Goal: Communication & Community: Ask a question

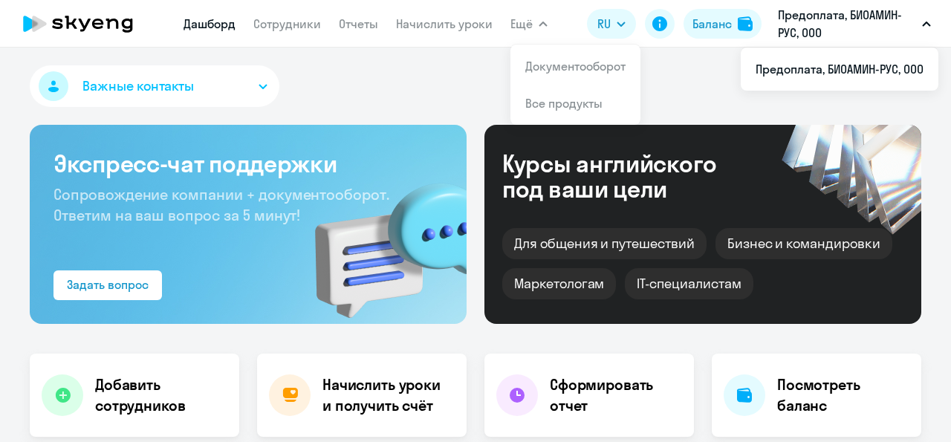
select select "30"
click at [302, 25] on link "Сотрудники" at bounding box center [287, 23] width 68 height 15
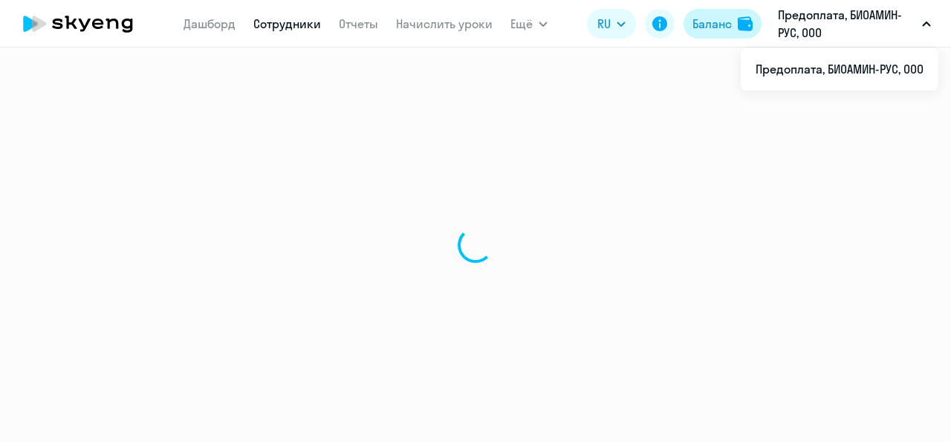
select select "30"
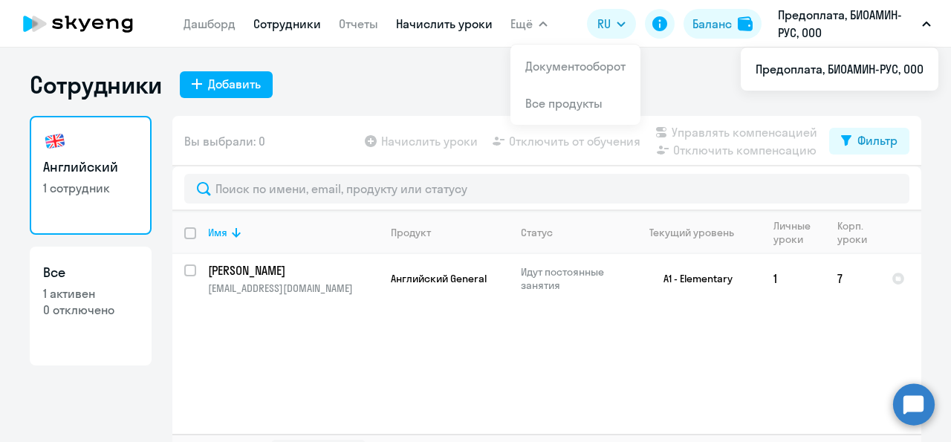
click at [437, 23] on link "Начислить уроки" at bounding box center [444, 23] width 97 height 15
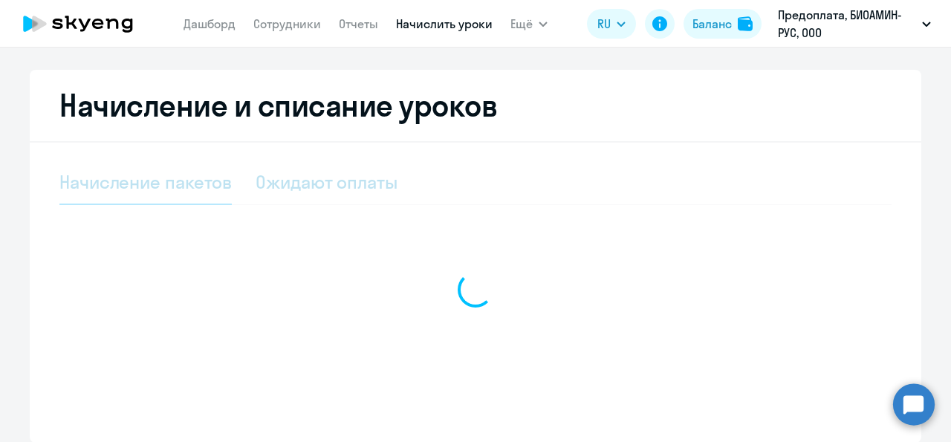
select select "10"
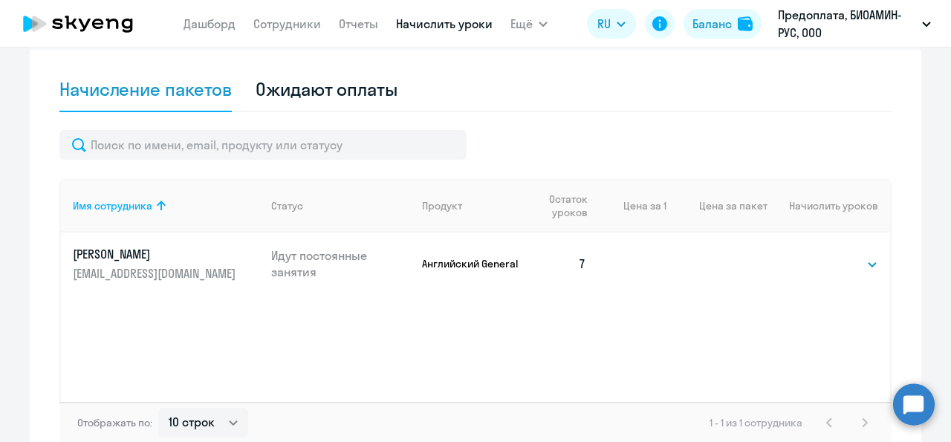
scroll to position [95, 0]
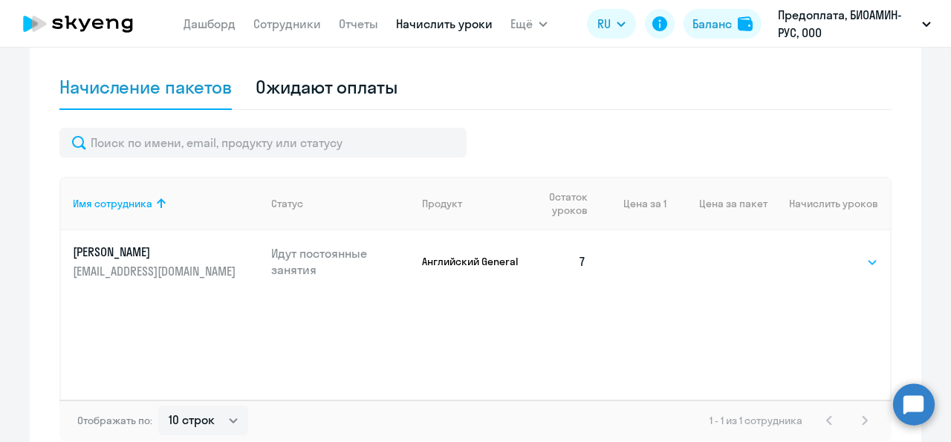
click at [721, 341] on div "Имя сотрудника Статус Продукт Остаток уроков Цена за 1 Цена за пакет Начислить …" at bounding box center [475, 288] width 832 height 223
click option "32" at bounding box center [0, 0] width 0 height 0
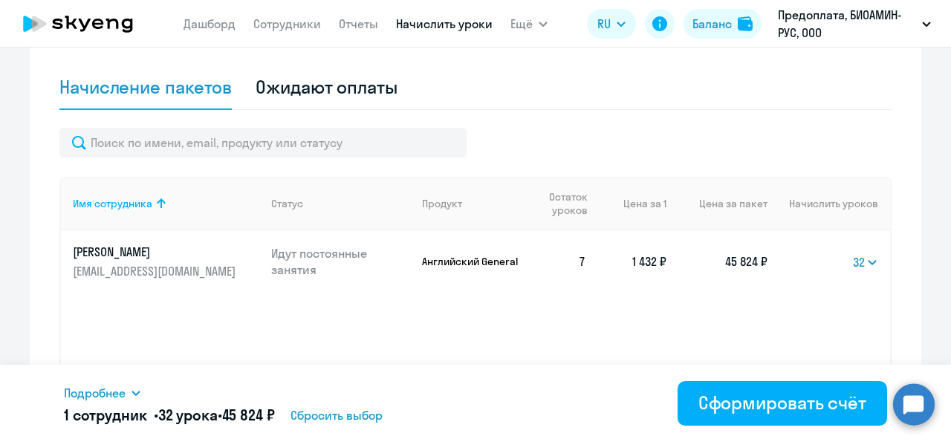
scroll to position [177, 0]
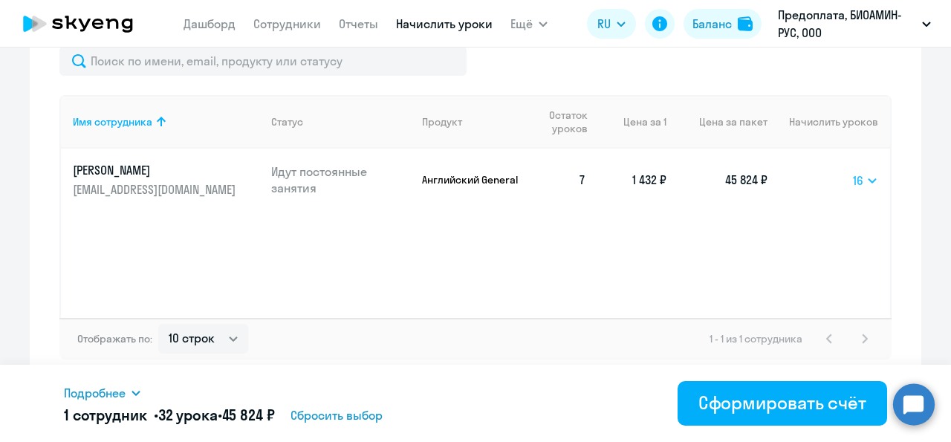
click option "16" at bounding box center [0, 0] width 0 height 0
click option "64" at bounding box center [0, 0] width 0 height 0
click option "32" at bounding box center [0, 0] width 0 height 0
select select "16"
click option "16" at bounding box center [0, 0] width 0 height 0
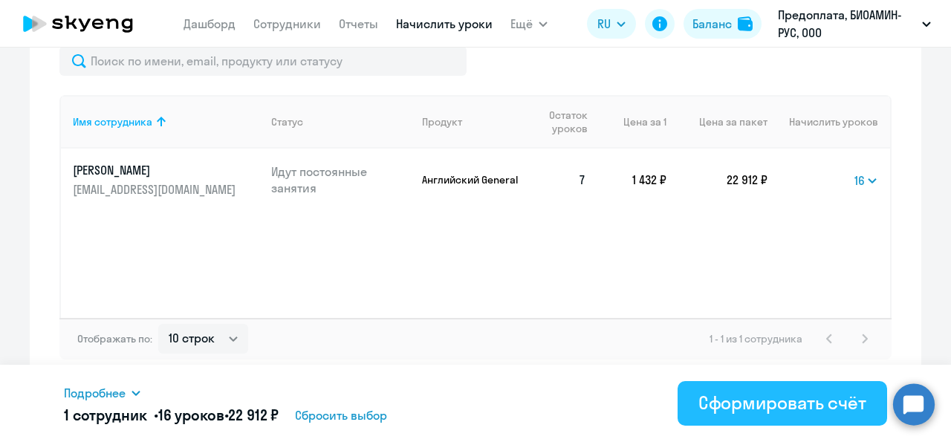
click at [821, 409] on div "Сформировать счёт" at bounding box center [782, 403] width 168 height 24
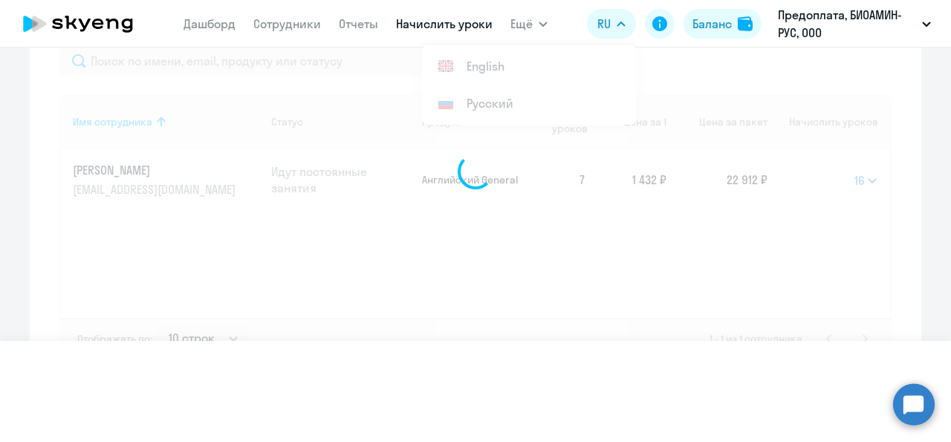
select select
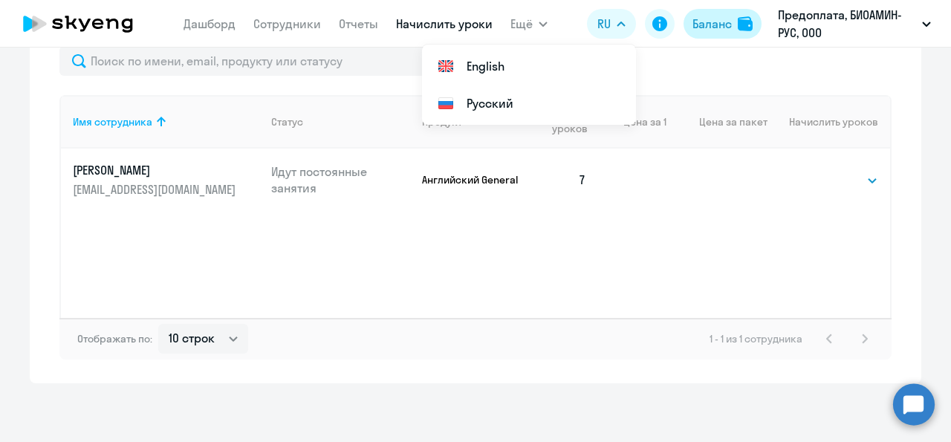
click at [726, 24] on div "Баланс" at bounding box center [711, 24] width 39 height 18
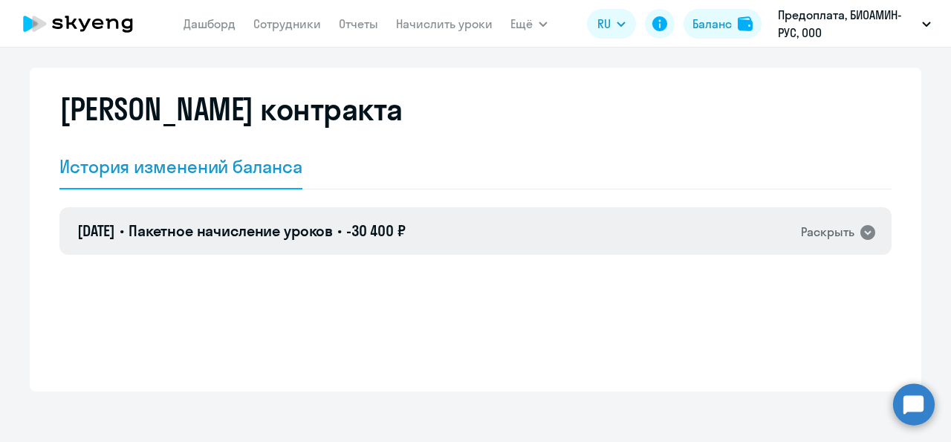
click at [860, 240] on icon at bounding box center [867, 232] width 15 height 15
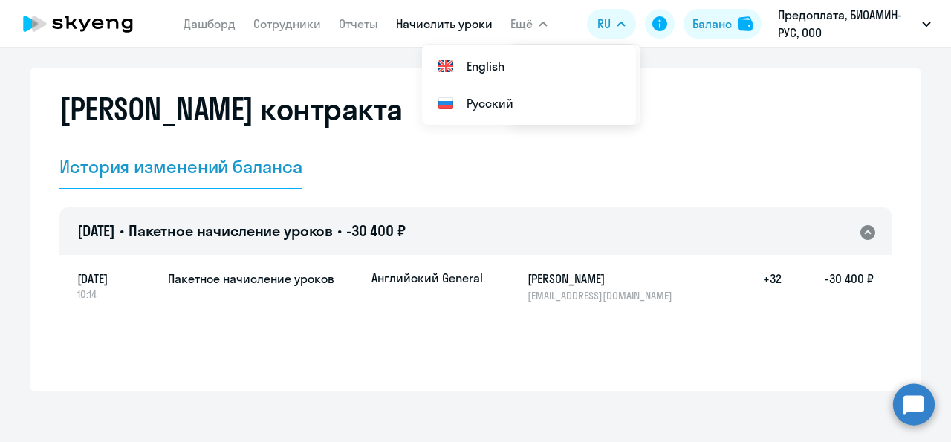
click at [470, 28] on link "Начислить уроки" at bounding box center [444, 23] width 97 height 15
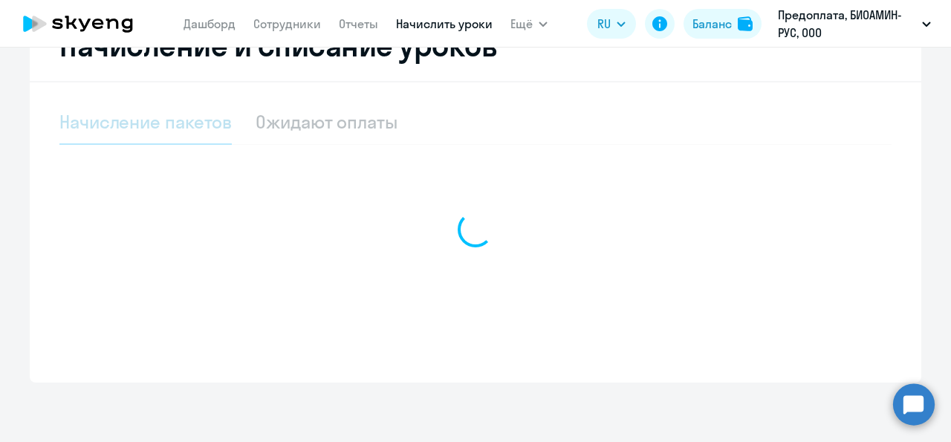
select select "10"
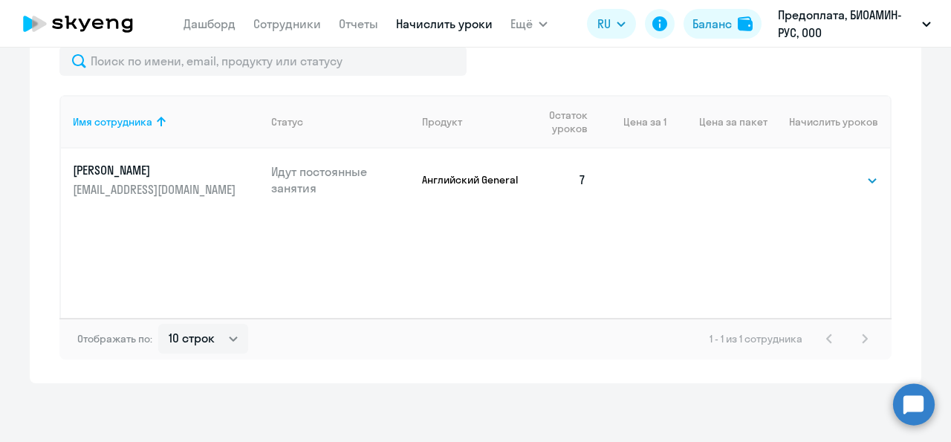
click at [341, 17] on div "Ожидают оплаты" at bounding box center [327, 5] width 142 height 24
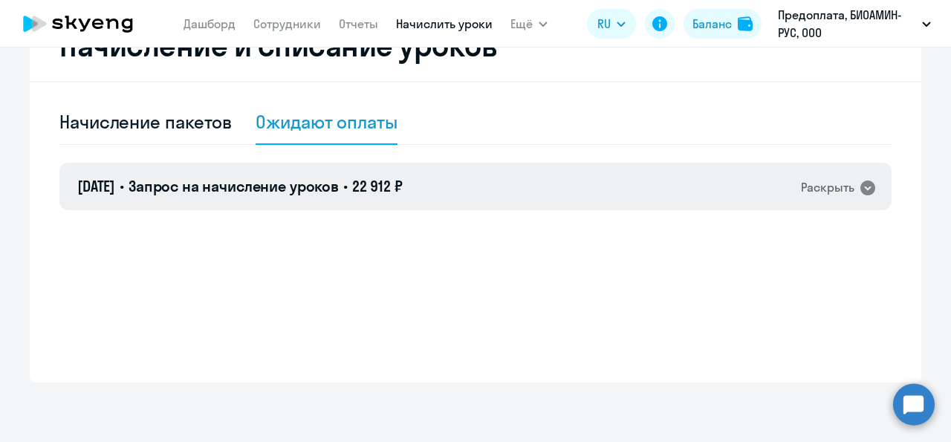
click at [860, 195] on icon at bounding box center [867, 188] width 15 height 15
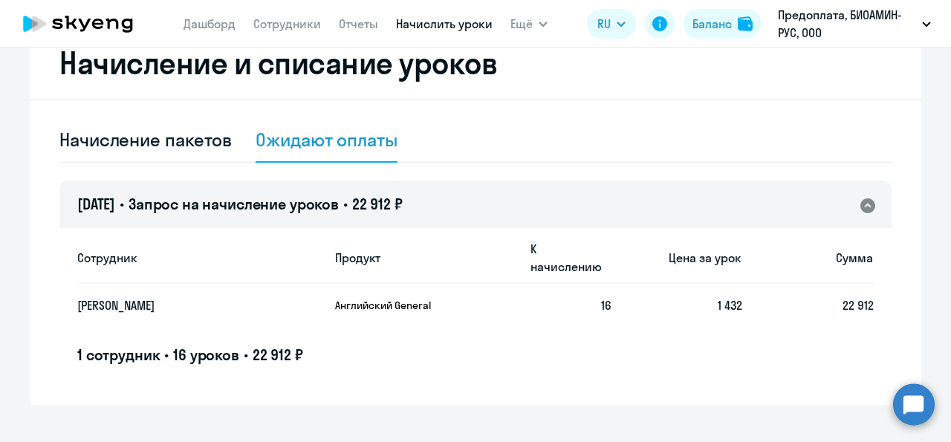
scroll to position [59, 0]
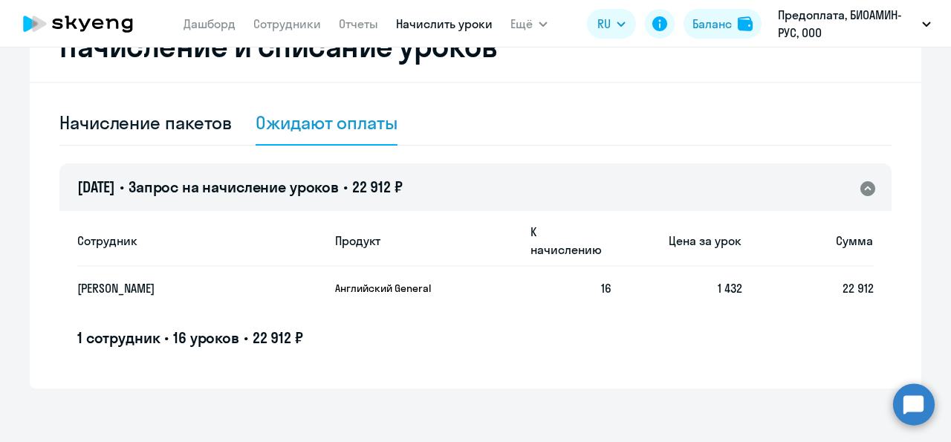
click at [356, 127] on div "Ожидают оплаты" at bounding box center [327, 123] width 142 height 24
click at [659, 23] on icon at bounding box center [659, 23] width 15 height 15
click at [182, 136] on div "Начисление пакетов" at bounding box center [145, 123] width 172 height 45
select select "10"
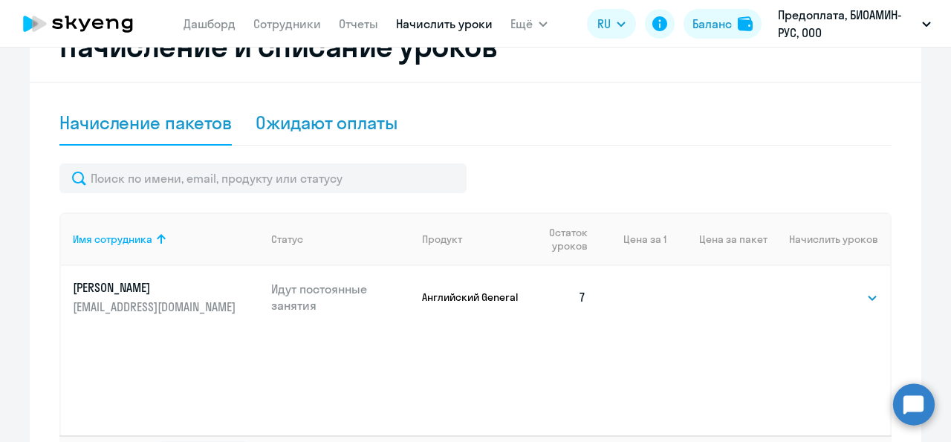
click at [295, 134] on div "Ожидают оплаты" at bounding box center [327, 123] width 142 height 45
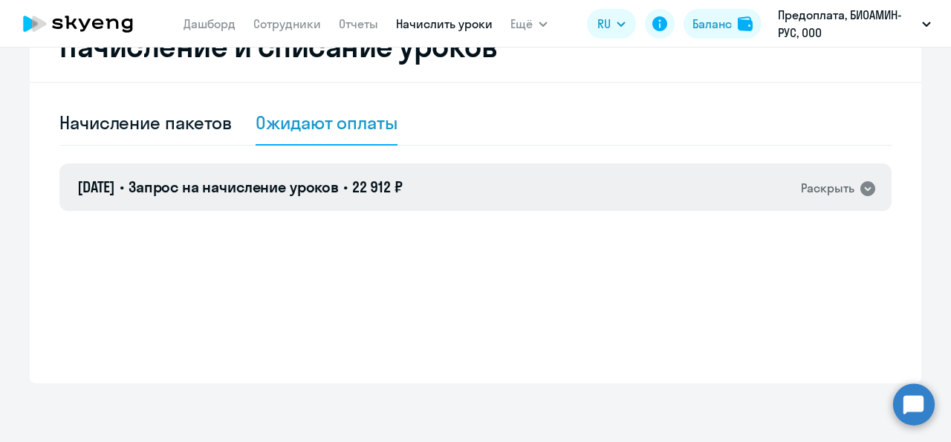
click at [237, 195] on span "Запрос на начисление уроков" at bounding box center [234, 187] width 210 height 19
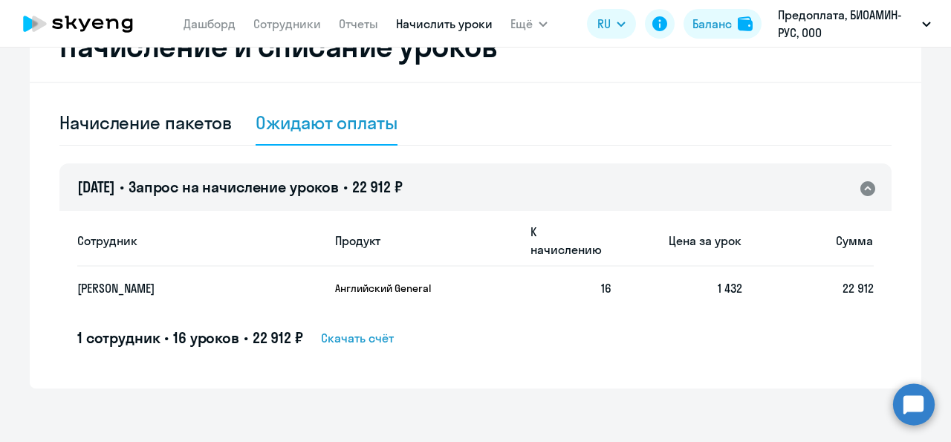
click at [373, 329] on span "Скачать счёт" at bounding box center [357, 338] width 73 height 18
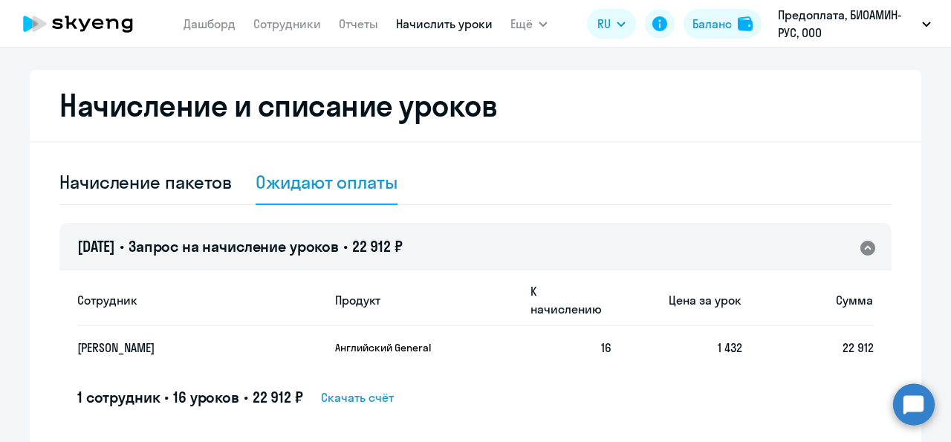
click at [122, 20] on icon at bounding box center [78, 23] width 131 height 37
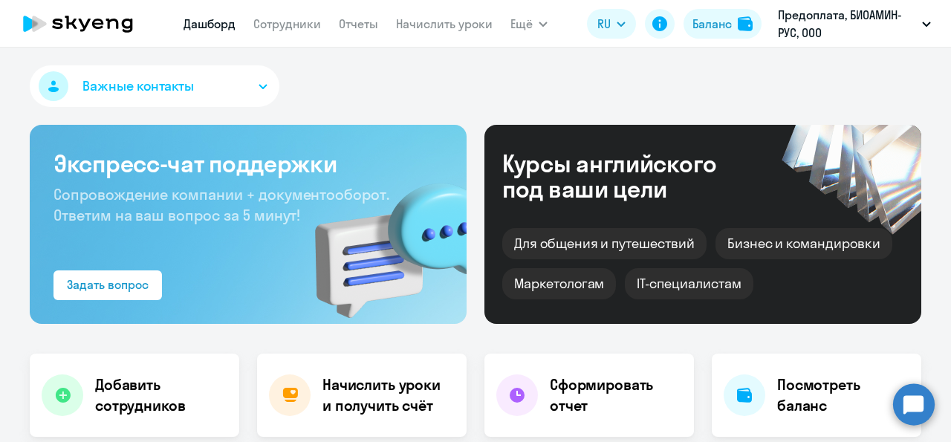
select select "30"
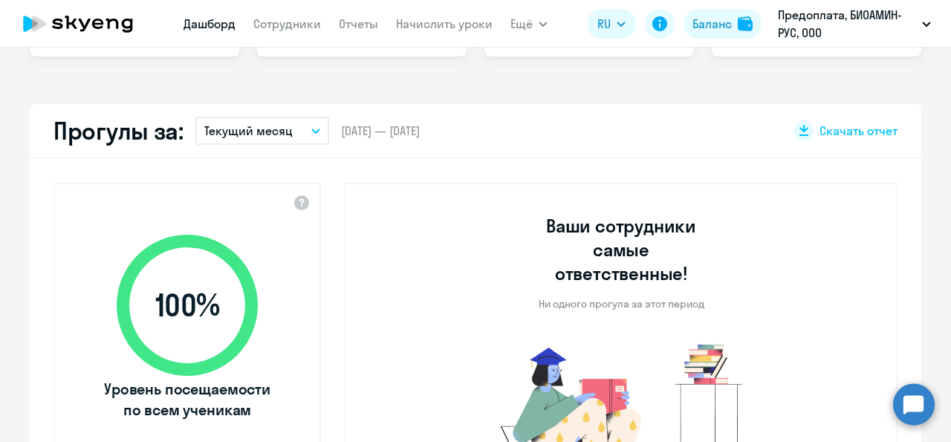
scroll to position [285, 0]
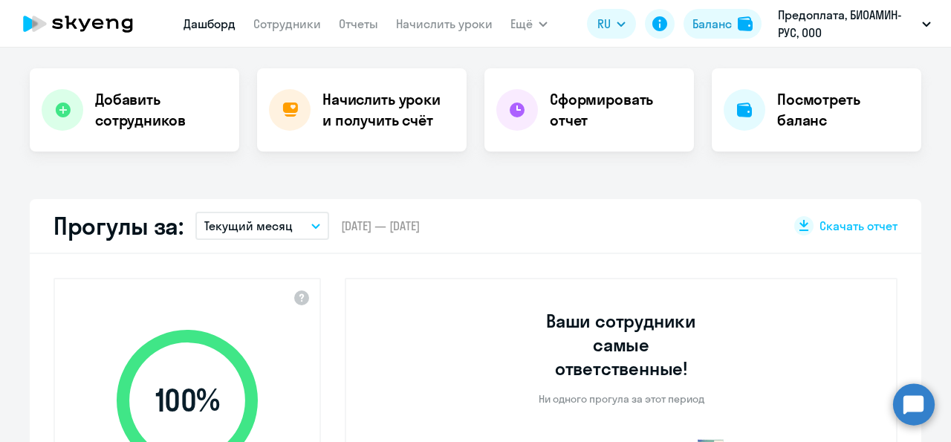
drag, startPoint x: 507, startPoint y: 27, endPoint x: 521, endPoint y: 26, distance: 14.2
click at [511, 26] on div "[PERSON_NAME] Отчеты Начислить уроки Ещё Документооборот Все продукты Дашборд С…" at bounding box center [365, 24] width 364 height 30
click at [521, 26] on span "Ещё" at bounding box center [521, 24] width 22 height 18
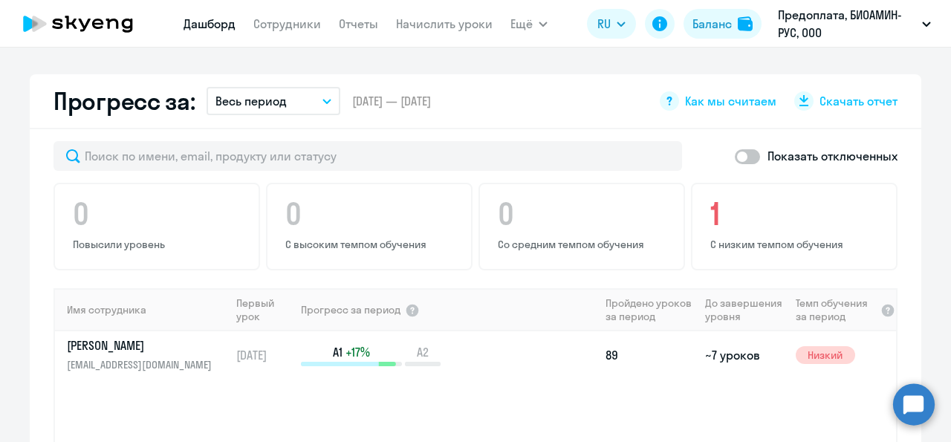
scroll to position [1046, 0]
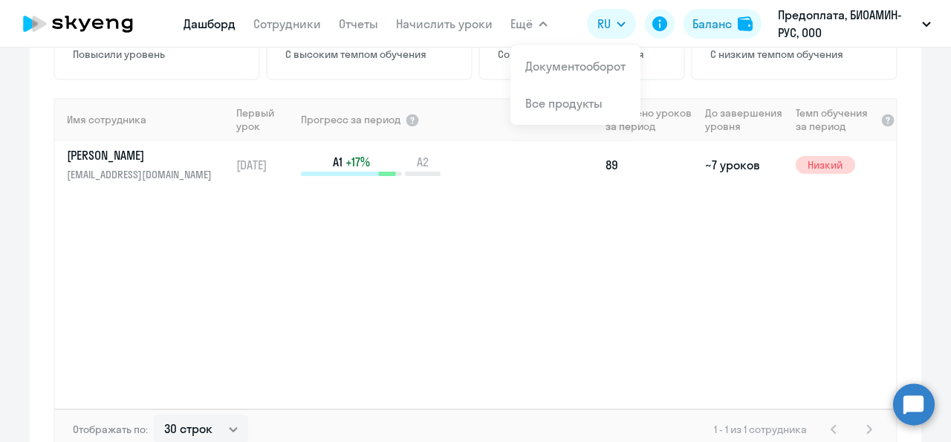
click at [911, 406] on circle at bounding box center [914, 404] width 42 height 42
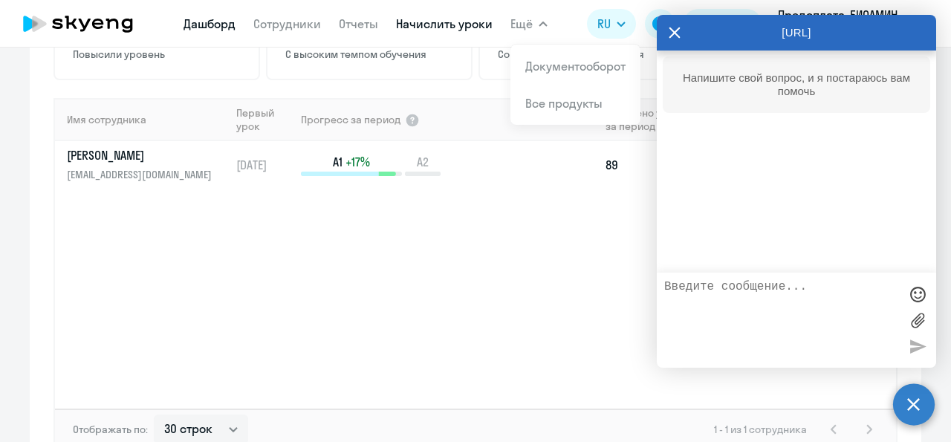
click at [456, 19] on link "Начислить уроки" at bounding box center [444, 23] width 97 height 15
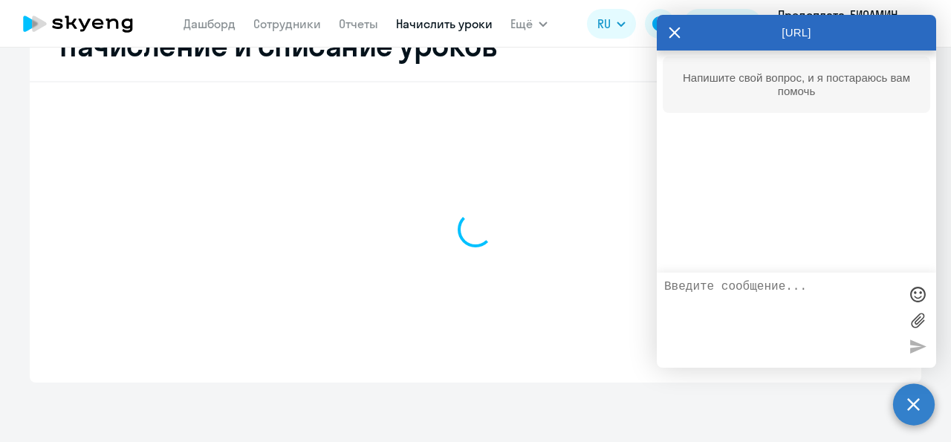
scroll to position [59, 0]
select select "10"
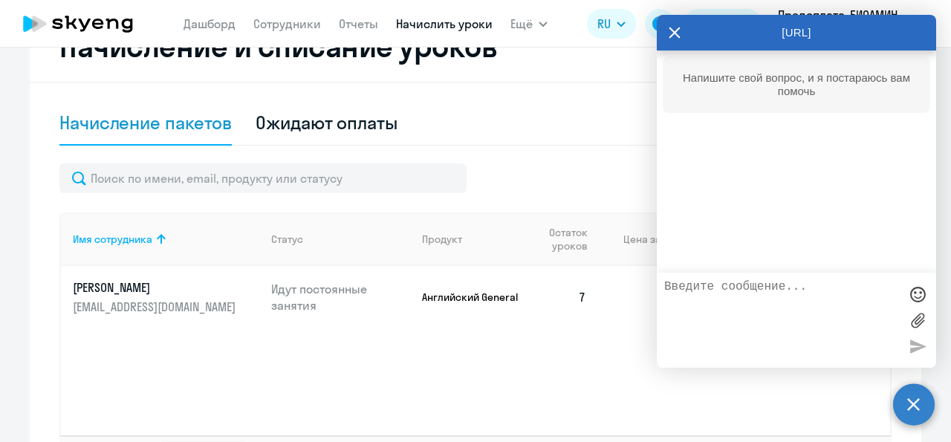
click at [673, 35] on icon at bounding box center [674, 32] width 11 height 11
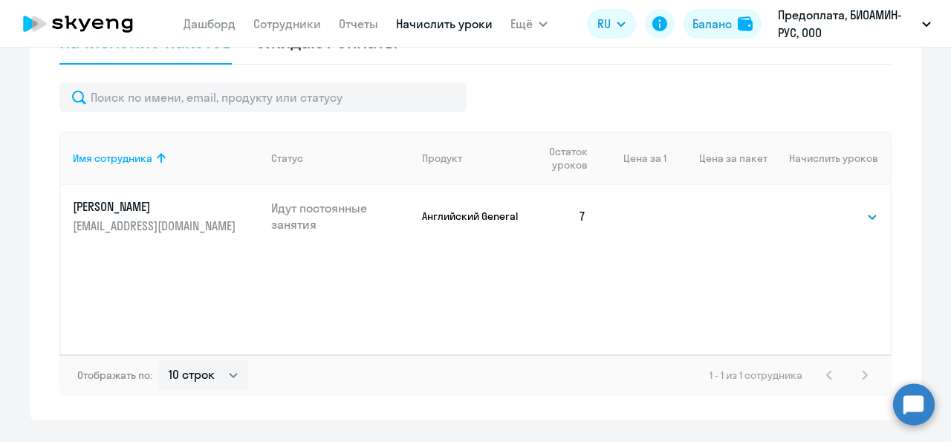
scroll to position [177, 0]
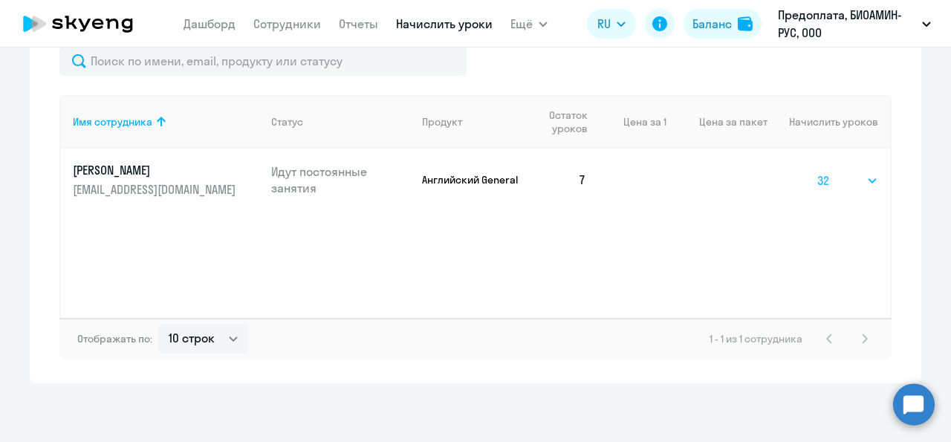
click option "32" at bounding box center [0, 0] width 0 height 0
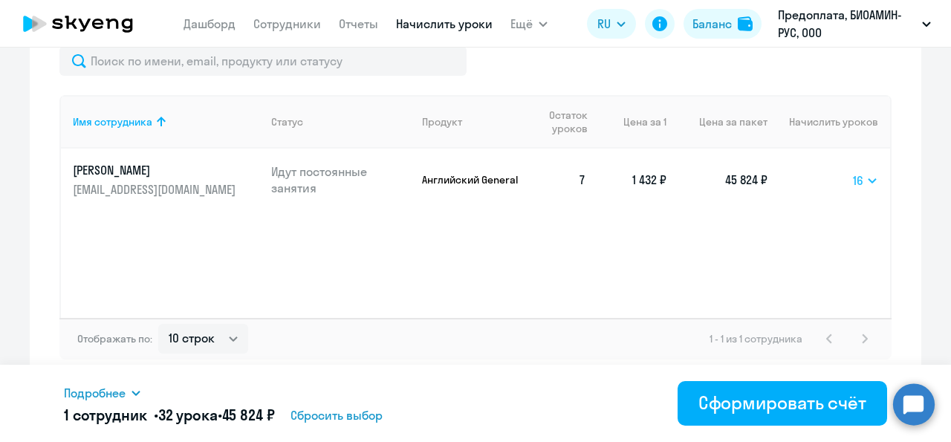
click option "16" at bounding box center [0, 0] width 0 height 0
click at [854, 172] on select "Выбрать 4 8 16 32 64 96 128" at bounding box center [866, 181] width 24 height 18
click option "64" at bounding box center [0, 0] width 0 height 0
click at [852, 172] on select "Выбрать 4 8 16 32 64 96 128" at bounding box center [865, 181] width 26 height 18
click option "96" at bounding box center [0, 0] width 0 height 0
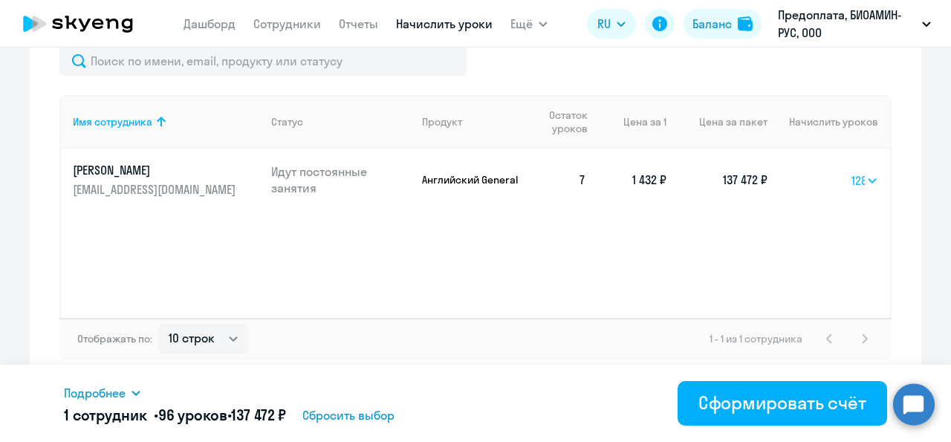
click option "128" at bounding box center [0, 0] width 0 height 0
click option "4" at bounding box center [0, 0] width 0 height 0
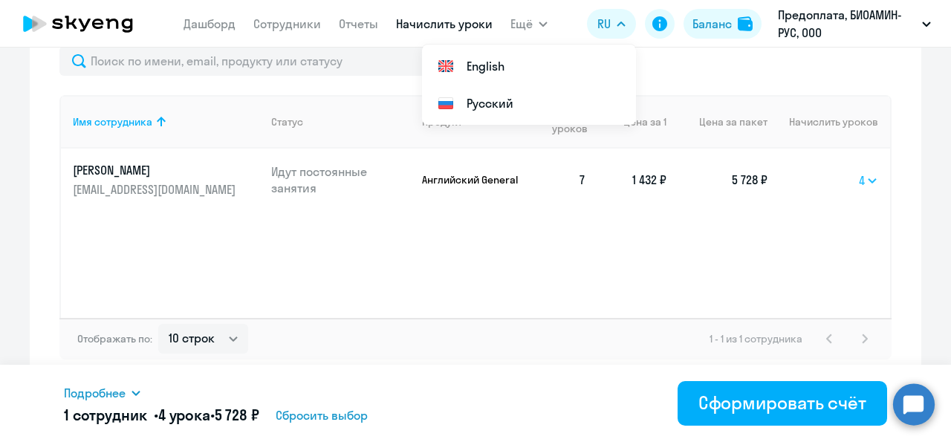
select select "128"
click option "128" at bounding box center [0, 0] width 0 height 0
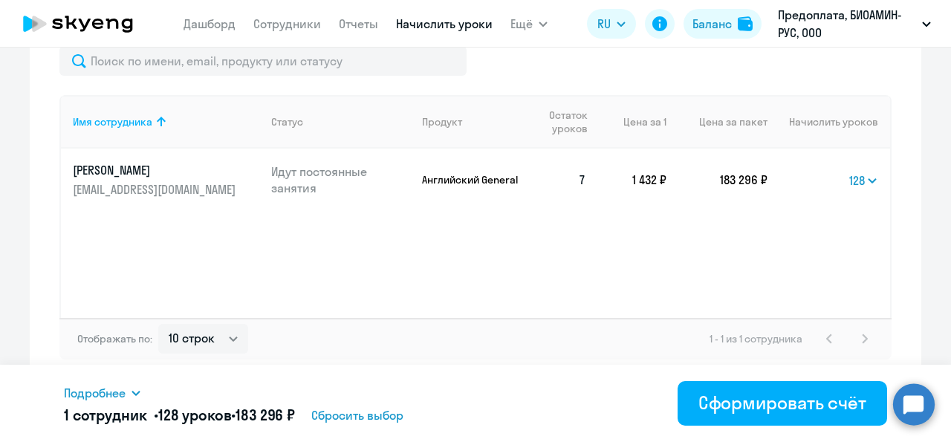
click at [493, 441] on div "Подробнее Имя сотрудника Продукт Начислить уроков Цена за 1 Сумма [PERSON_NAME]…" at bounding box center [475, 403] width 823 height 77
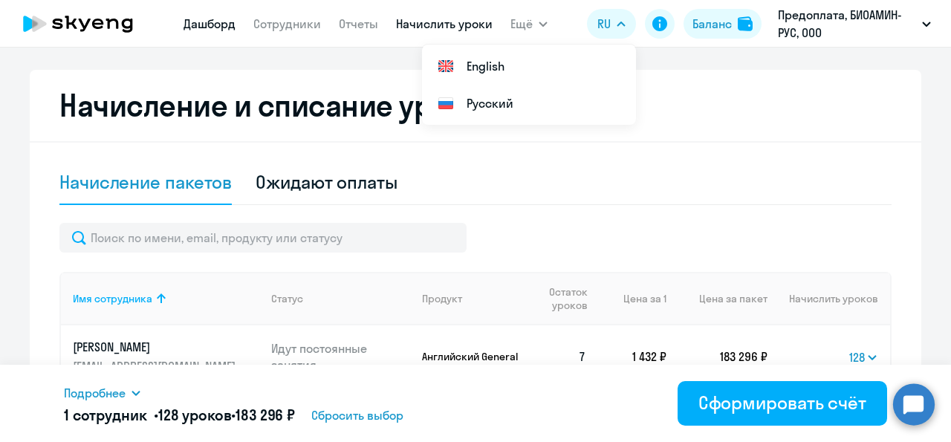
click at [209, 24] on link "Дашборд" at bounding box center [209, 23] width 52 height 15
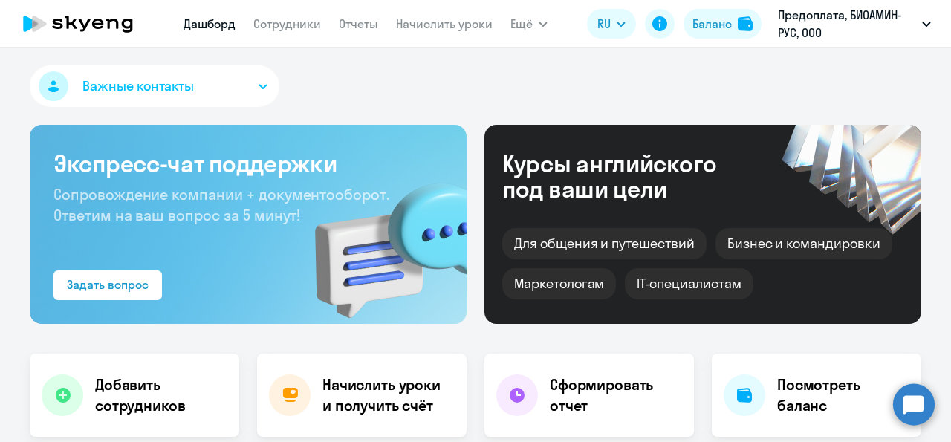
select select "30"
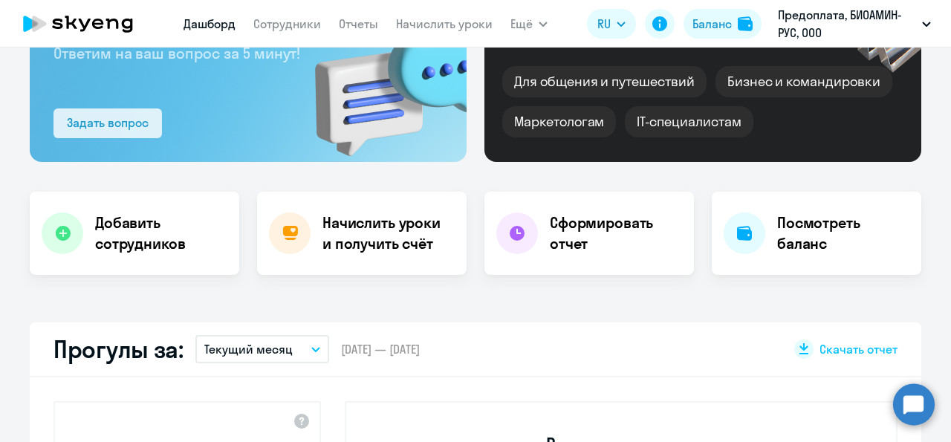
scroll to position [190, 0]
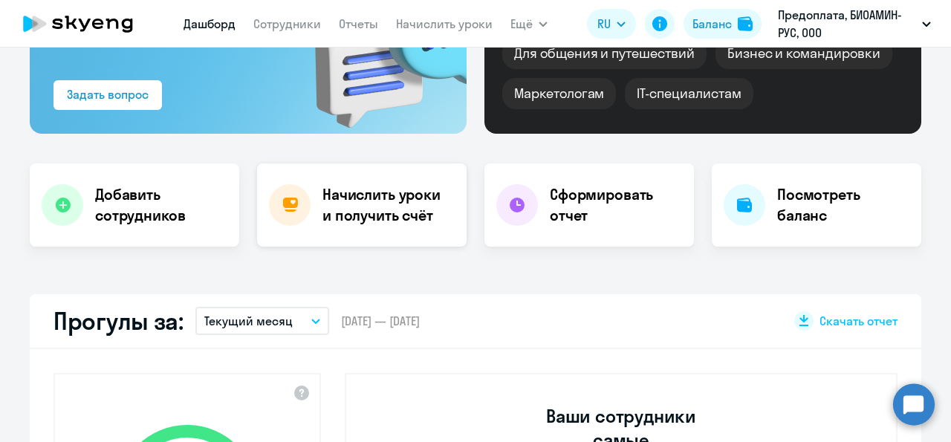
click at [403, 213] on h4 "Начислить уроки и получить счёт" at bounding box center [386, 205] width 129 height 42
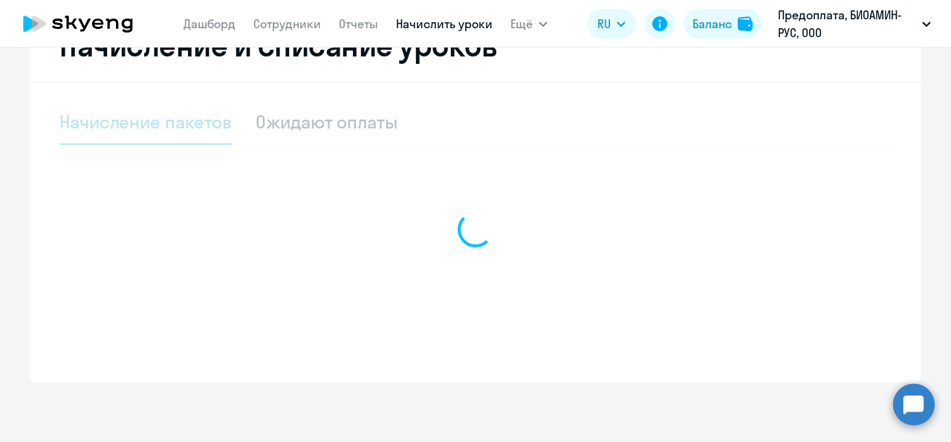
scroll to position [59, 0]
select select "10"
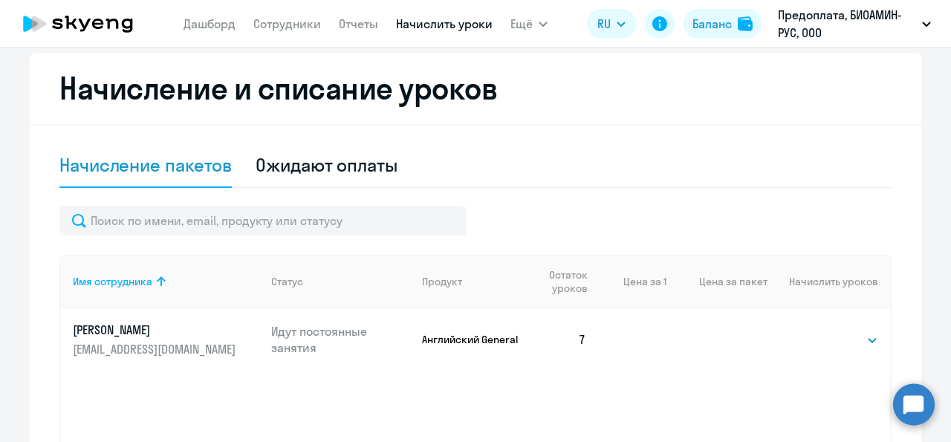
scroll to position [0, 0]
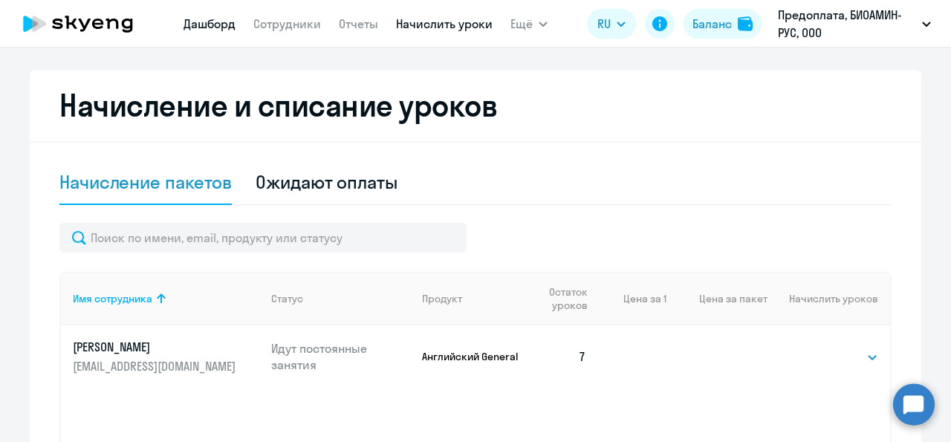
click at [202, 20] on link "Дашборд" at bounding box center [209, 23] width 52 height 15
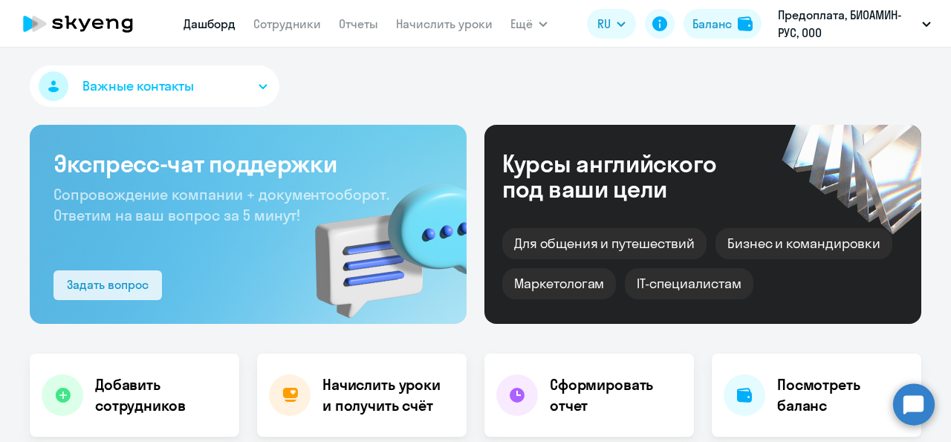
click at [129, 286] on div "Задать вопрос" at bounding box center [108, 285] width 82 height 18
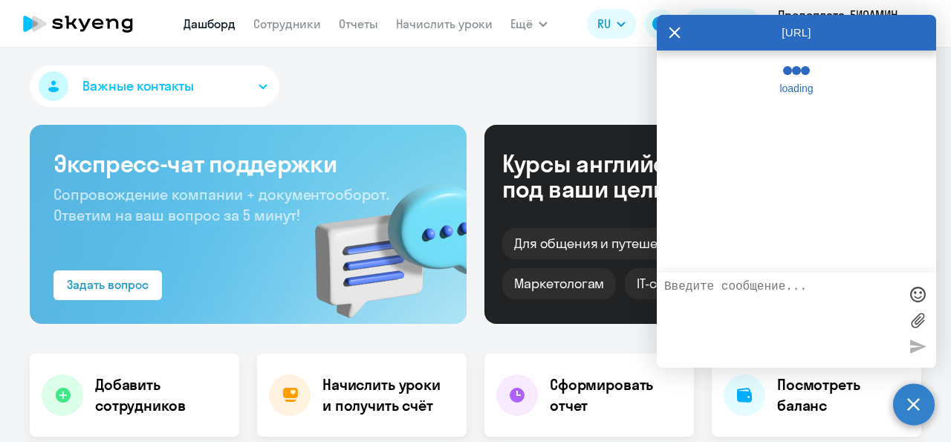
select select "30"
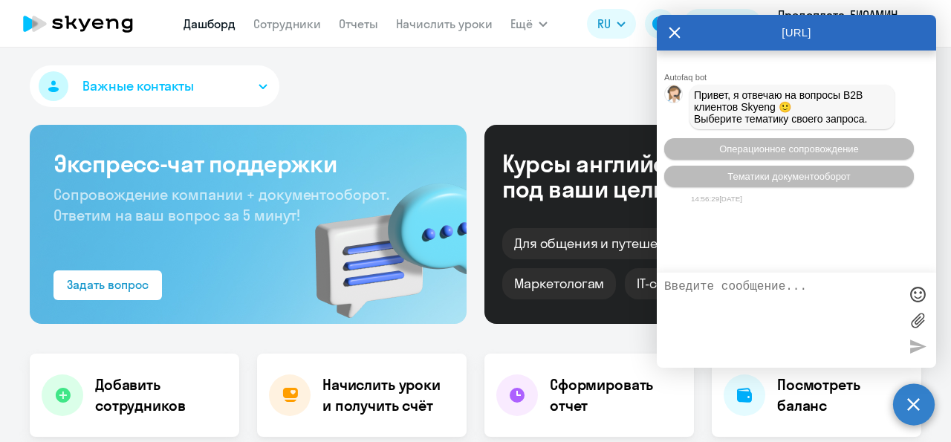
click at [754, 301] on textarea at bounding box center [781, 320] width 235 height 80
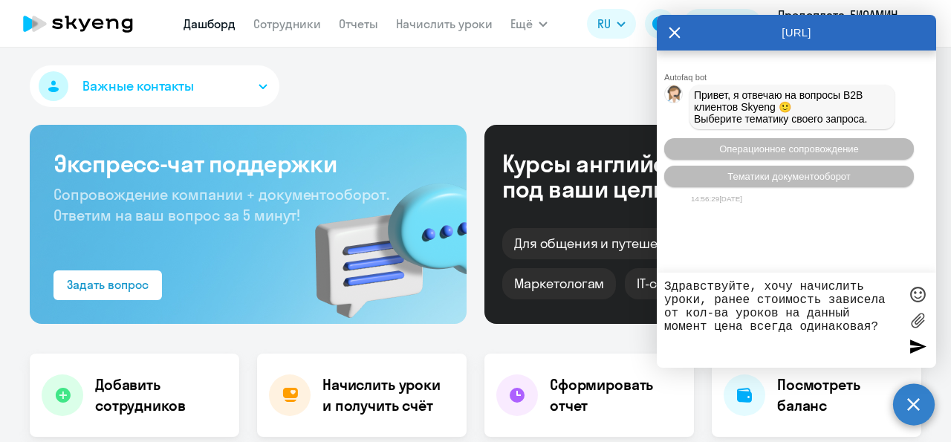
type textarea "Здравствуйте, хочу начислить уроки, ранее стоимость зависела от кол-ва уроков н…"
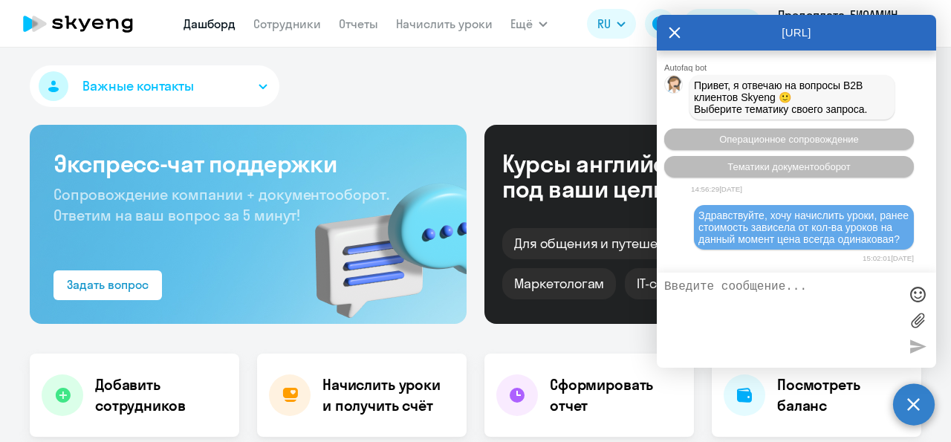
scroll to position [142, 0]
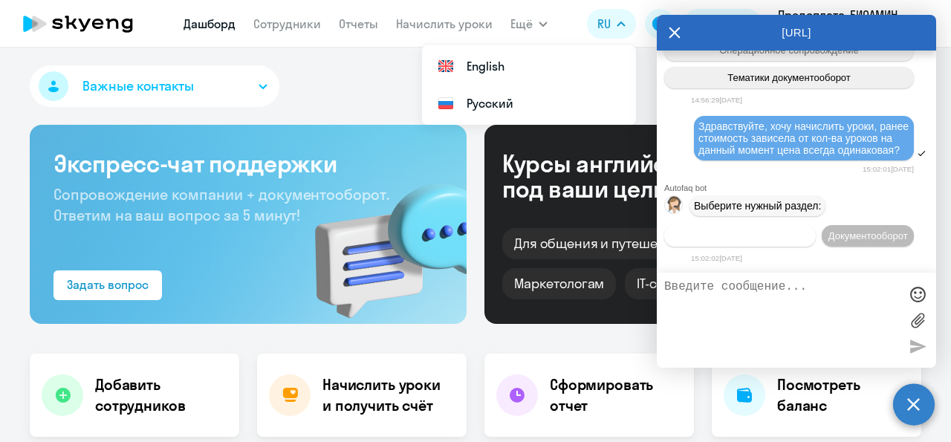
click at [789, 225] on button "Операционное сопровождение" at bounding box center [740, 236] width 152 height 22
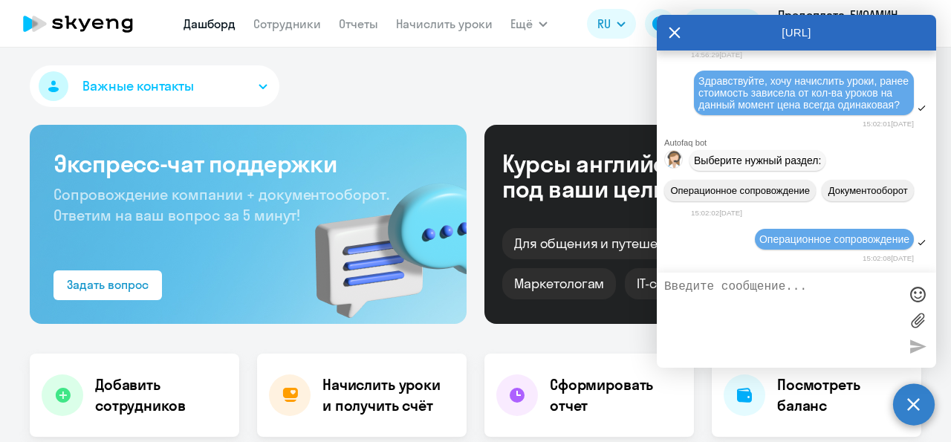
scroll to position [305, 0]
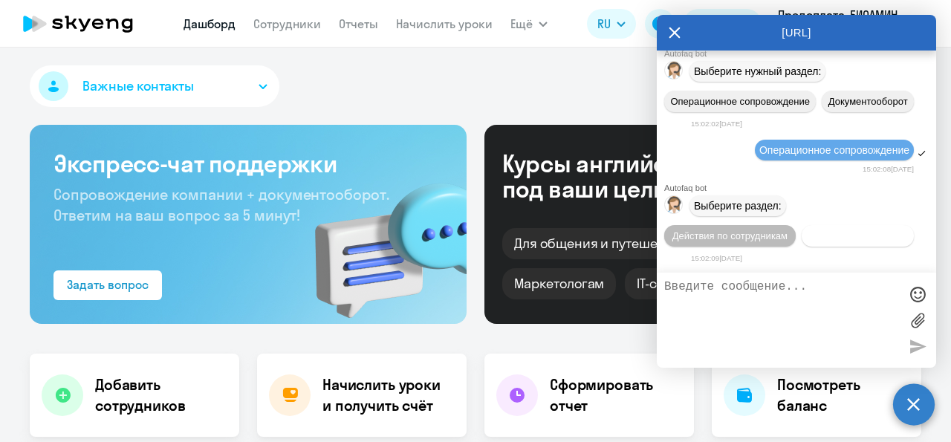
click at [809, 237] on span "Действия с балансом" at bounding box center [857, 235] width 97 height 11
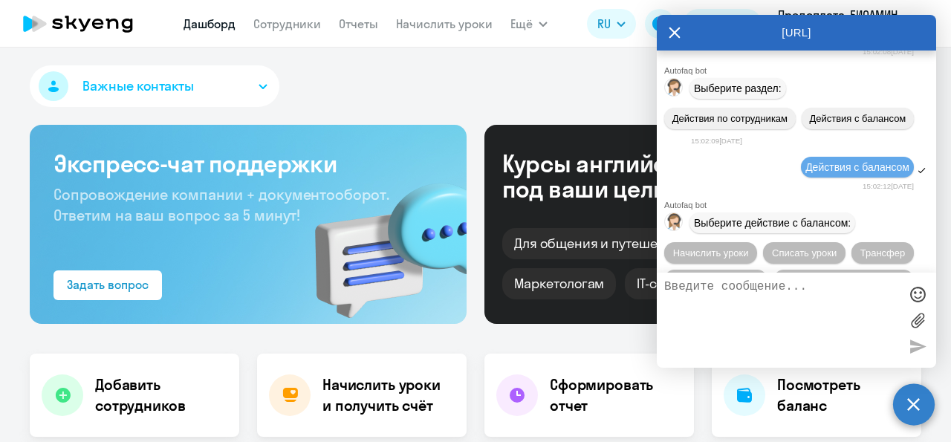
scroll to position [470, 0]
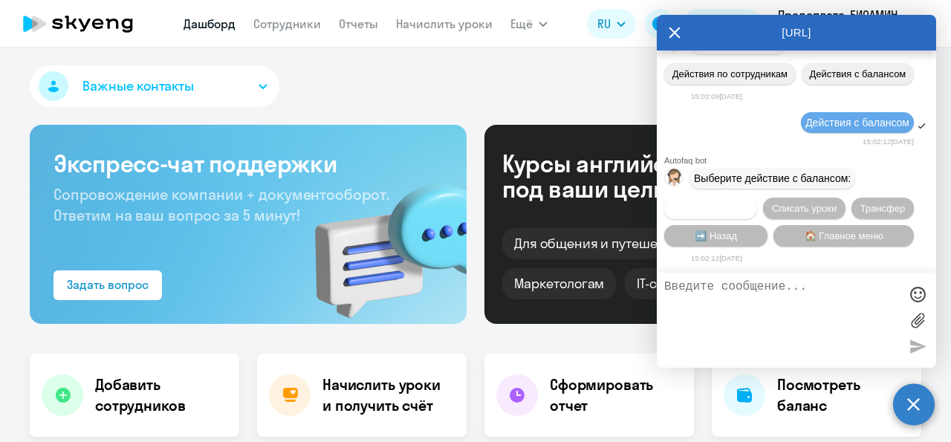
click at [730, 204] on span "Начислить уроки" at bounding box center [711, 208] width 76 height 11
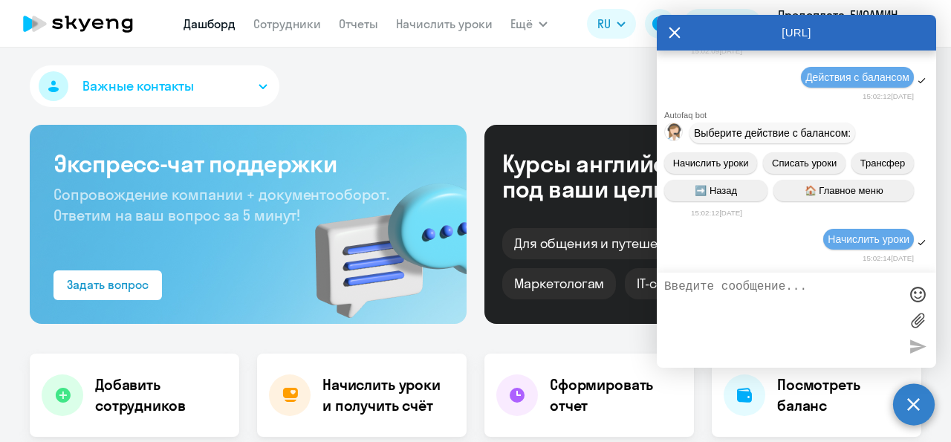
scroll to position [661, 0]
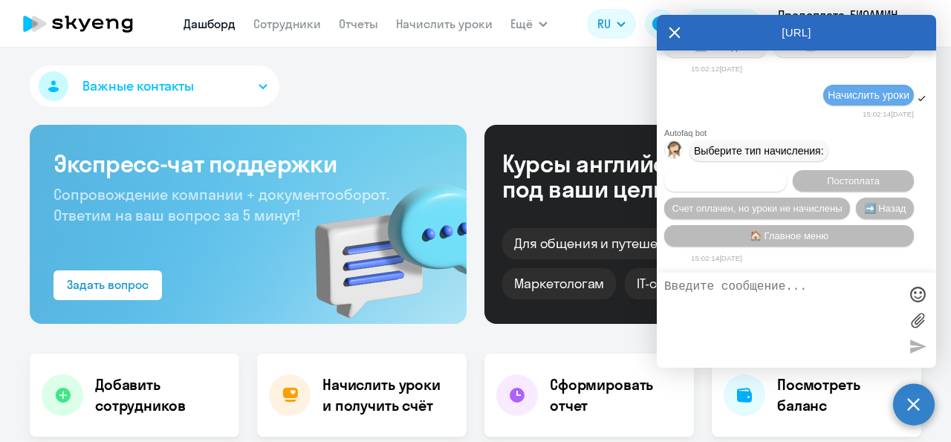
click at [744, 179] on span "Предоплата" at bounding box center [725, 180] width 54 height 11
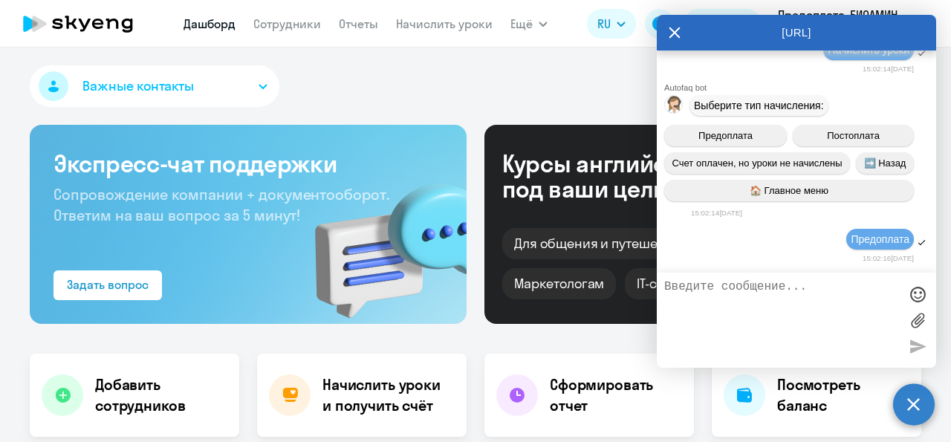
scroll to position [854, 0]
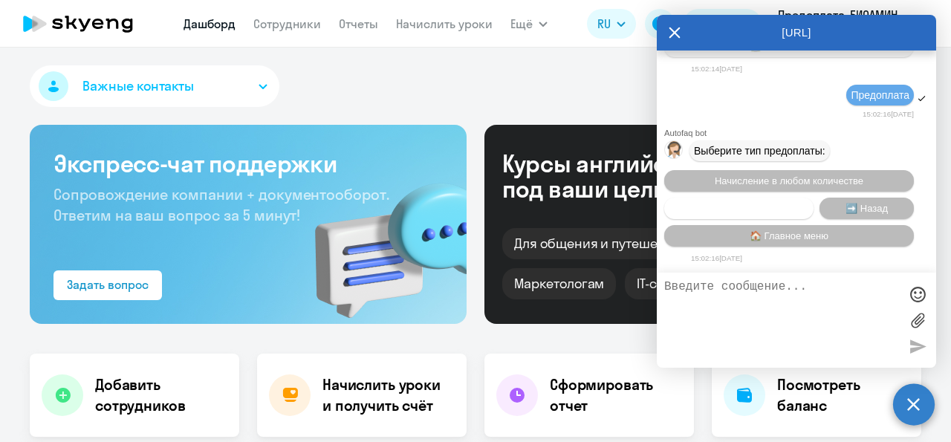
click at [773, 203] on span "Пакетное начисление" at bounding box center [739, 208] width 98 height 11
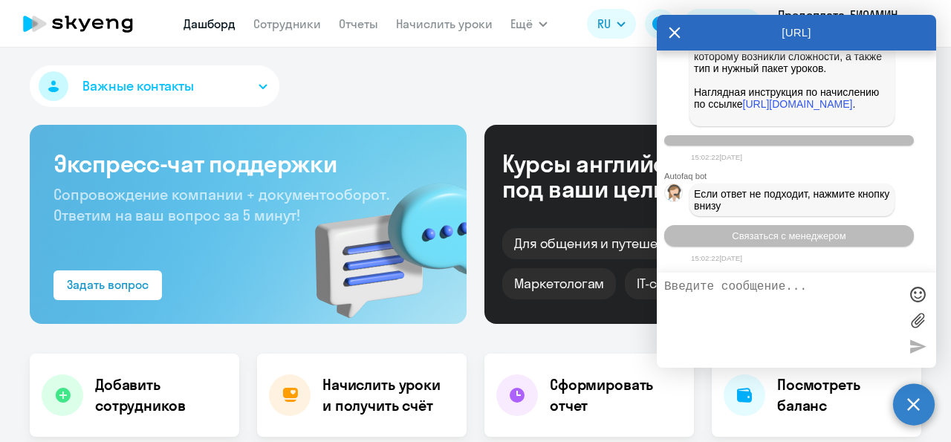
scroll to position [1617, 0]
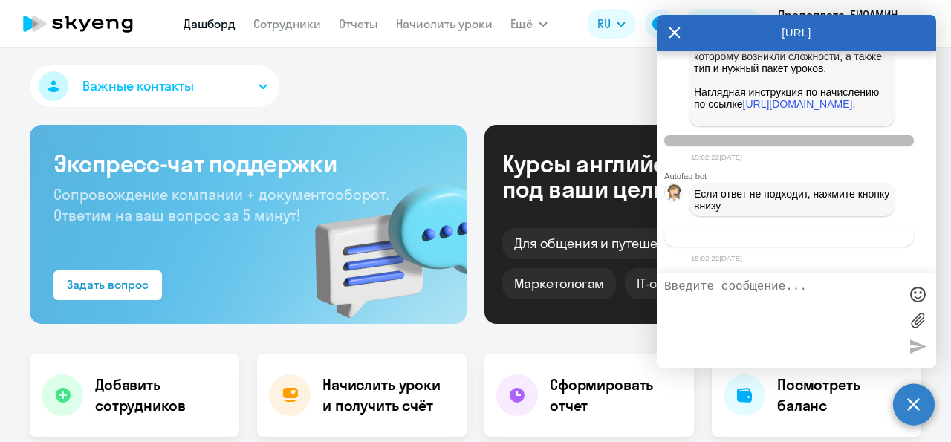
click at [785, 234] on span "Связаться с менеджером" at bounding box center [789, 235] width 114 height 11
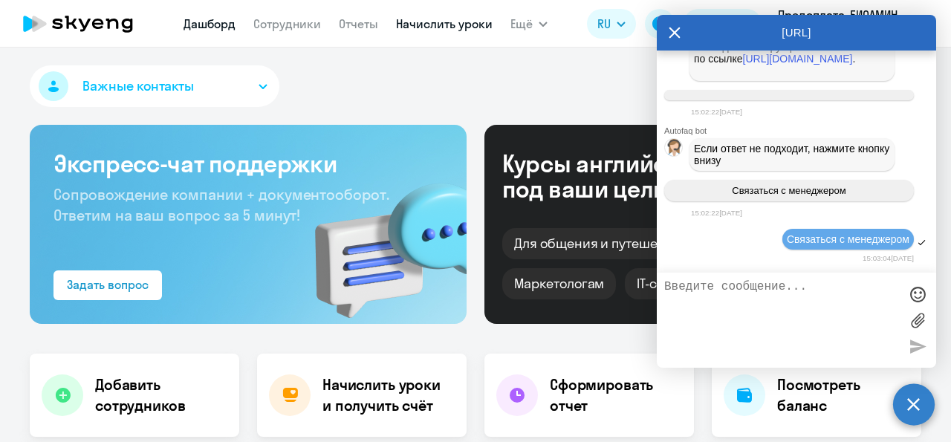
click at [465, 29] on link "Начислить уроки" at bounding box center [444, 23] width 97 height 15
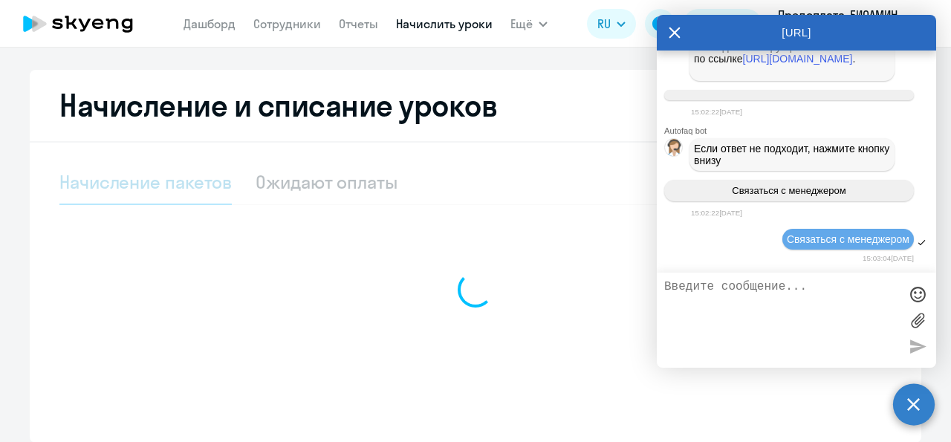
select select "10"
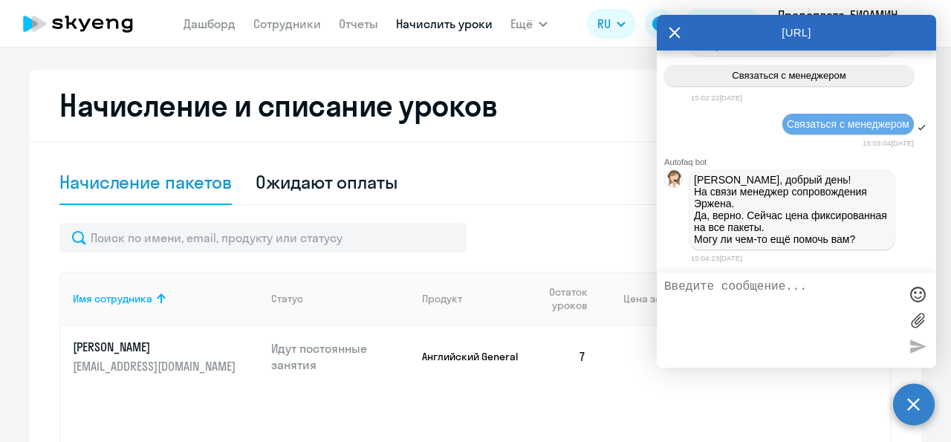
scroll to position [1779, 0]
click at [756, 311] on textarea at bounding box center [781, 320] width 235 height 80
type textarea "нет, но это конечно плохо"
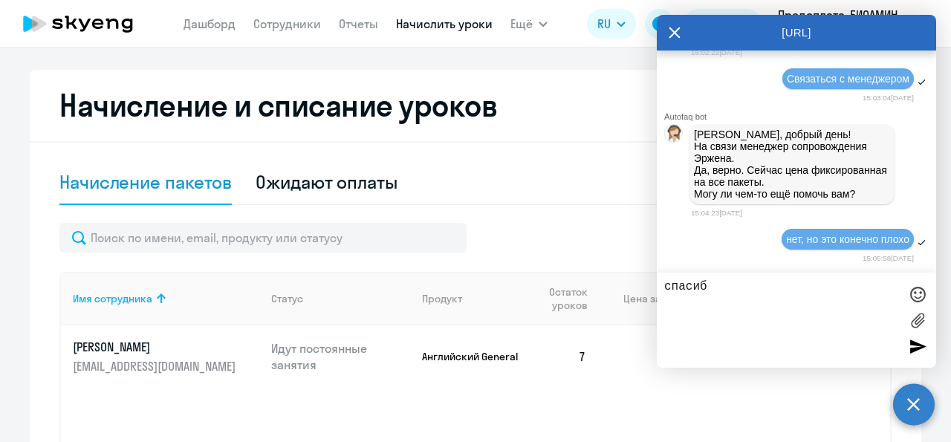
type textarea "спасибо"
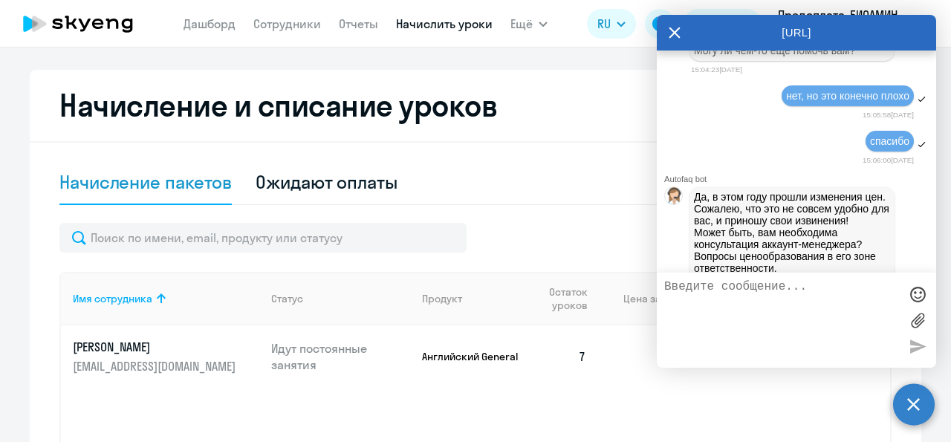
scroll to position [2010, 0]
